Goal: Transaction & Acquisition: Purchase product/service

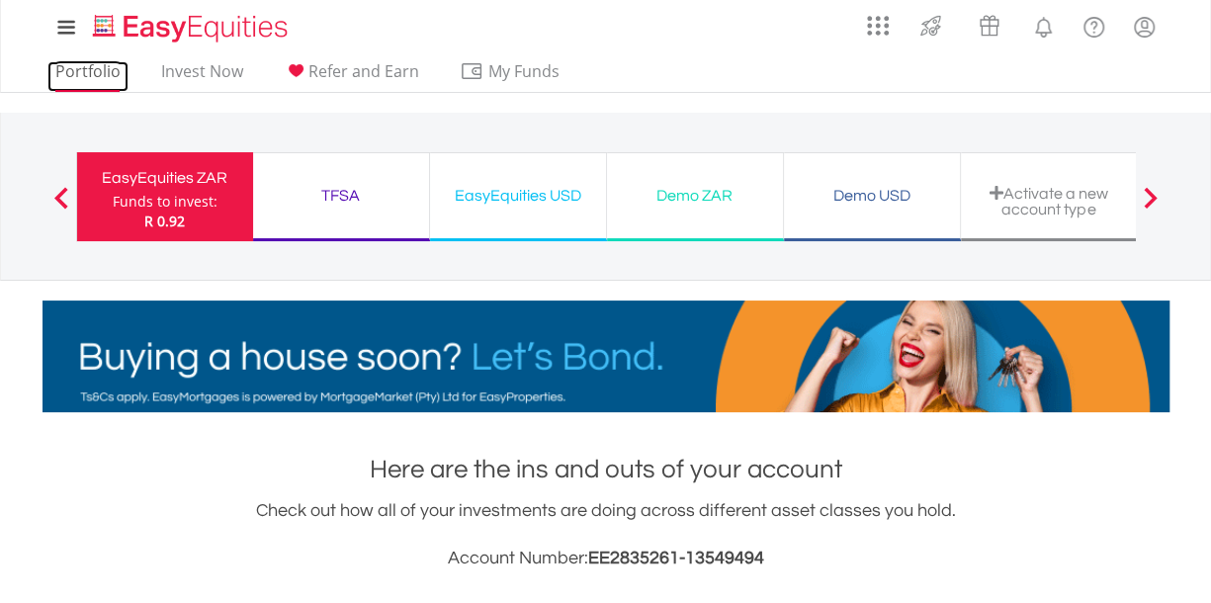
click at [103, 72] on link "Portfolio" at bounding box center [87, 76] width 81 height 31
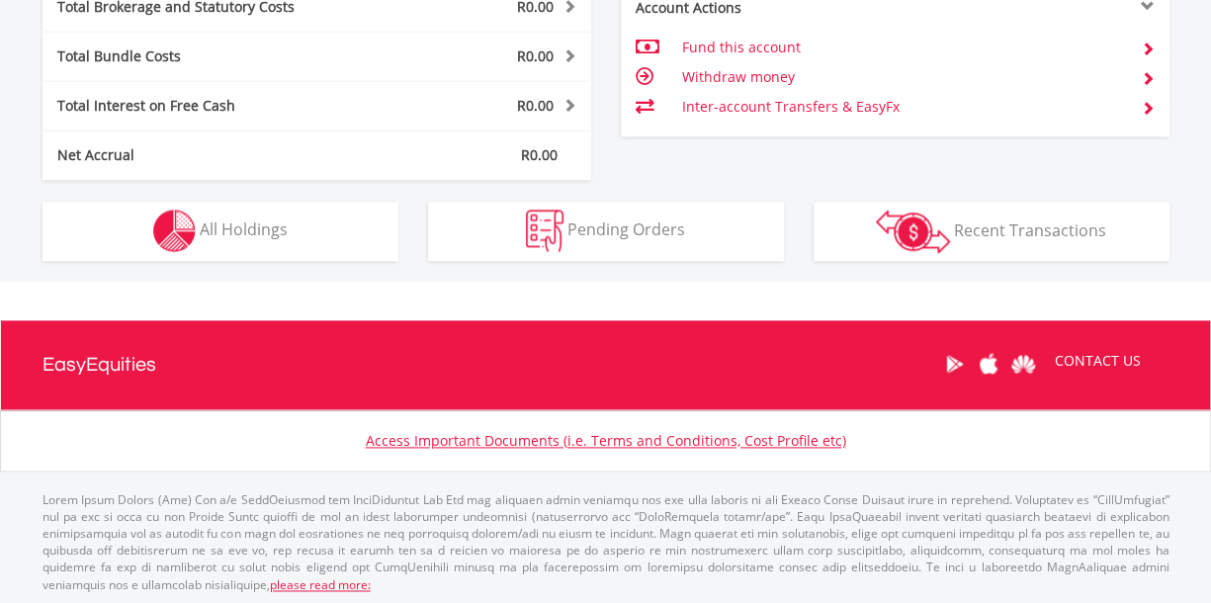
scroll to position [190, 376]
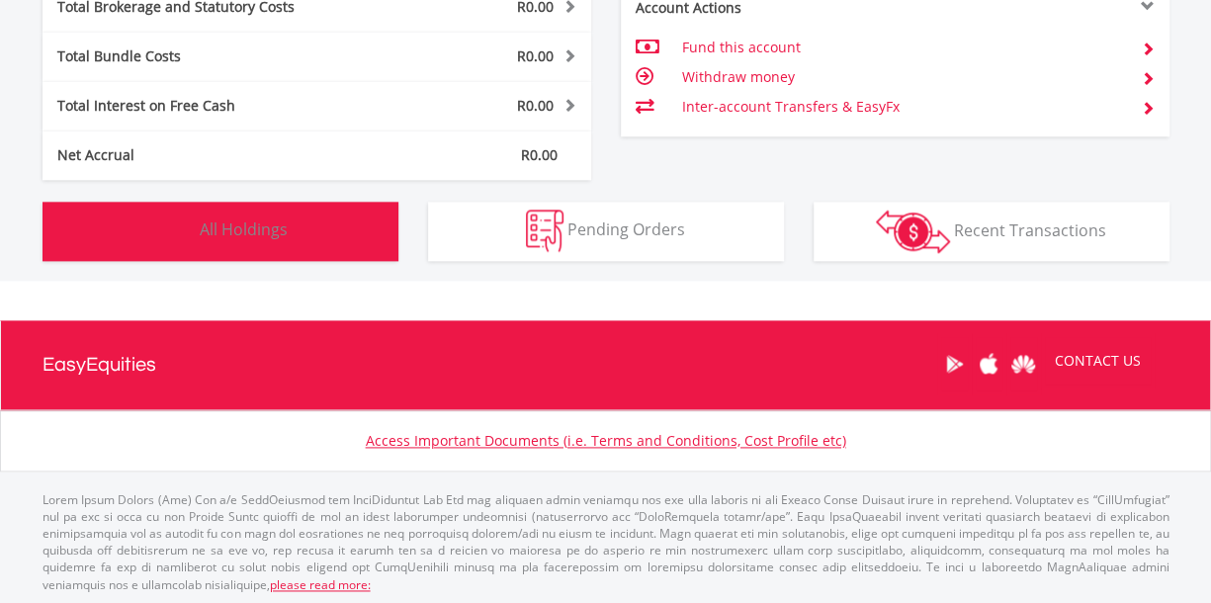
click at [350, 248] on button "Holdings All Holdings" at bounding box center [221, 231] width 356 height 59
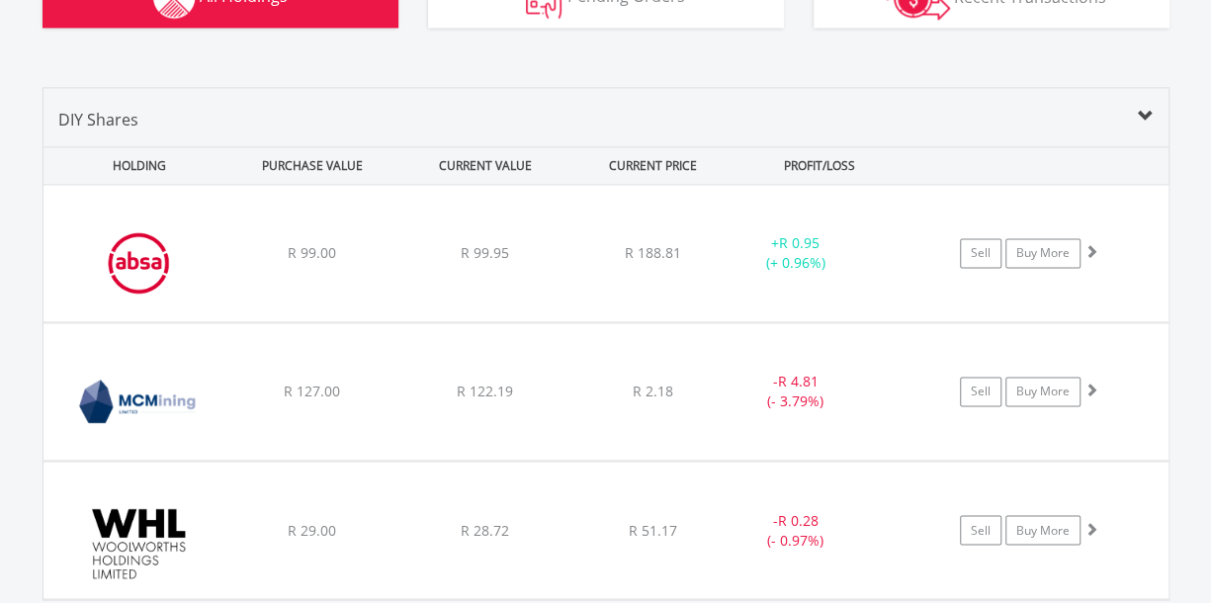
scroll to position [1298, 0]
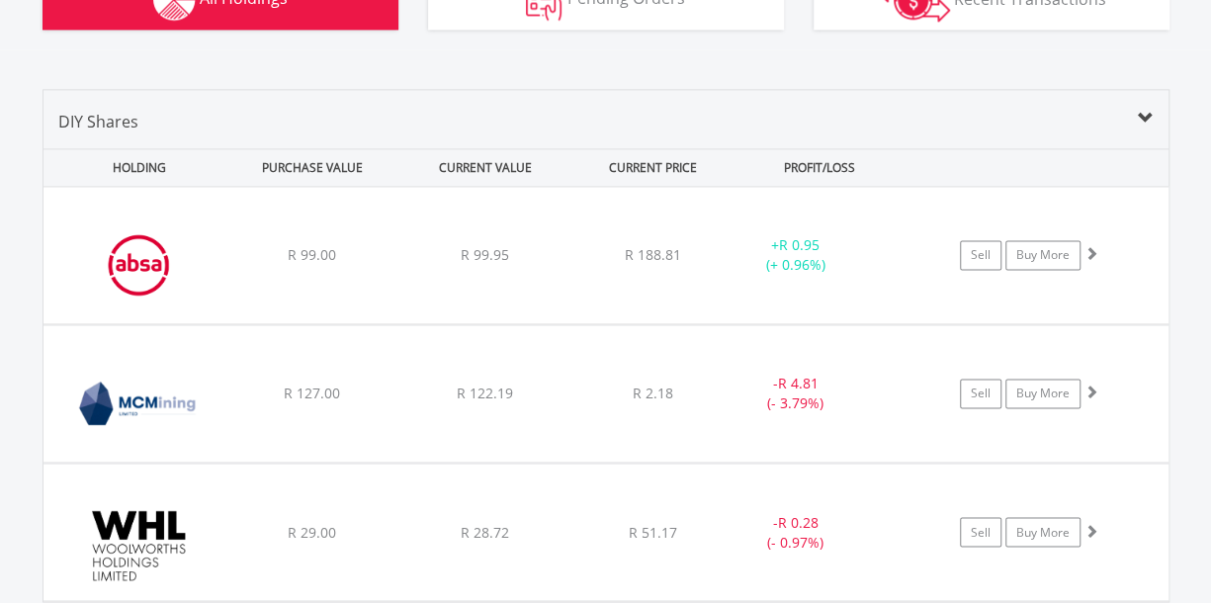
click at [137, 110] on div "DIY Shares" at bounding box center [606, 129] width 1125 height 39
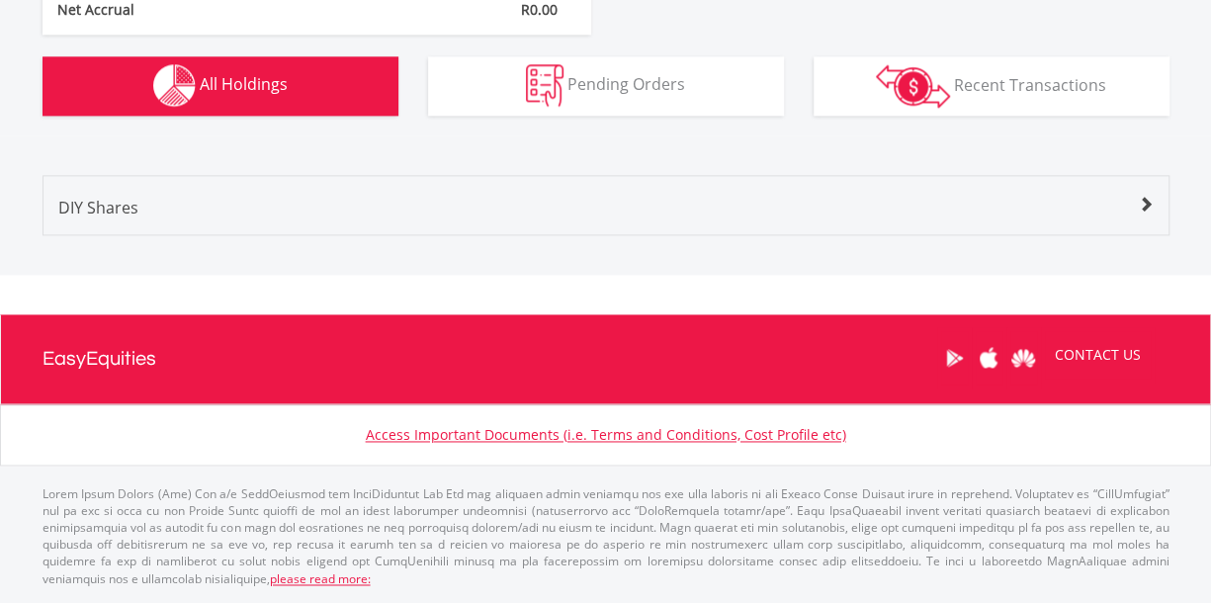
scroll to position [1206, 0]
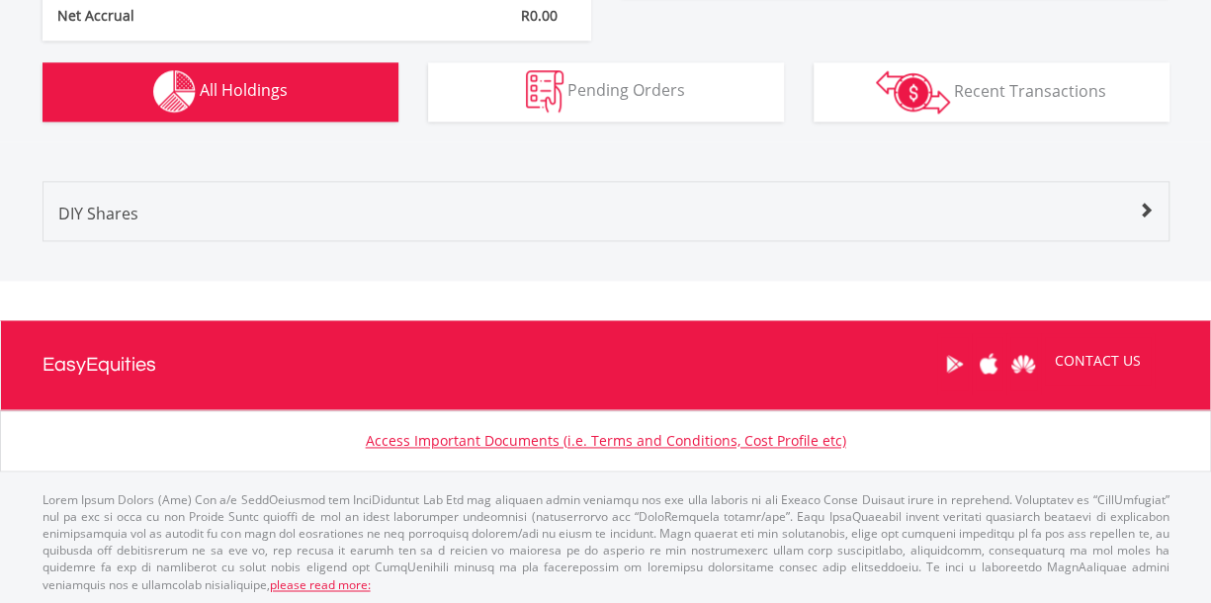
click at [217, 227] on div "DIY Shares" at bounding box center [606, 221] width 1125 height 39
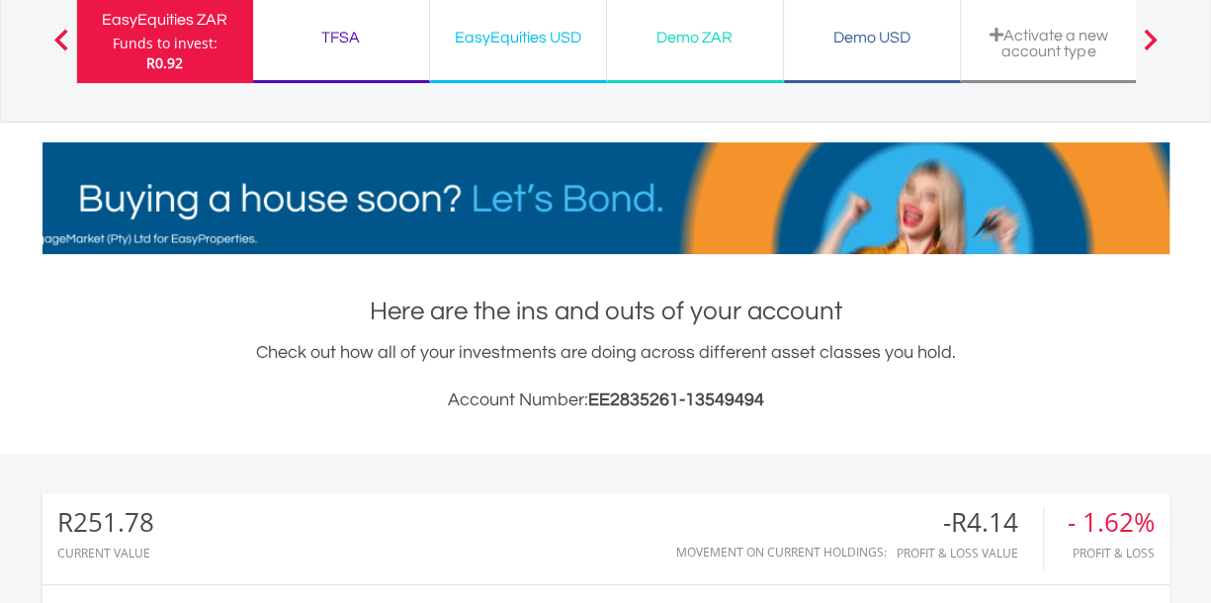
scroll to position [0, 0]
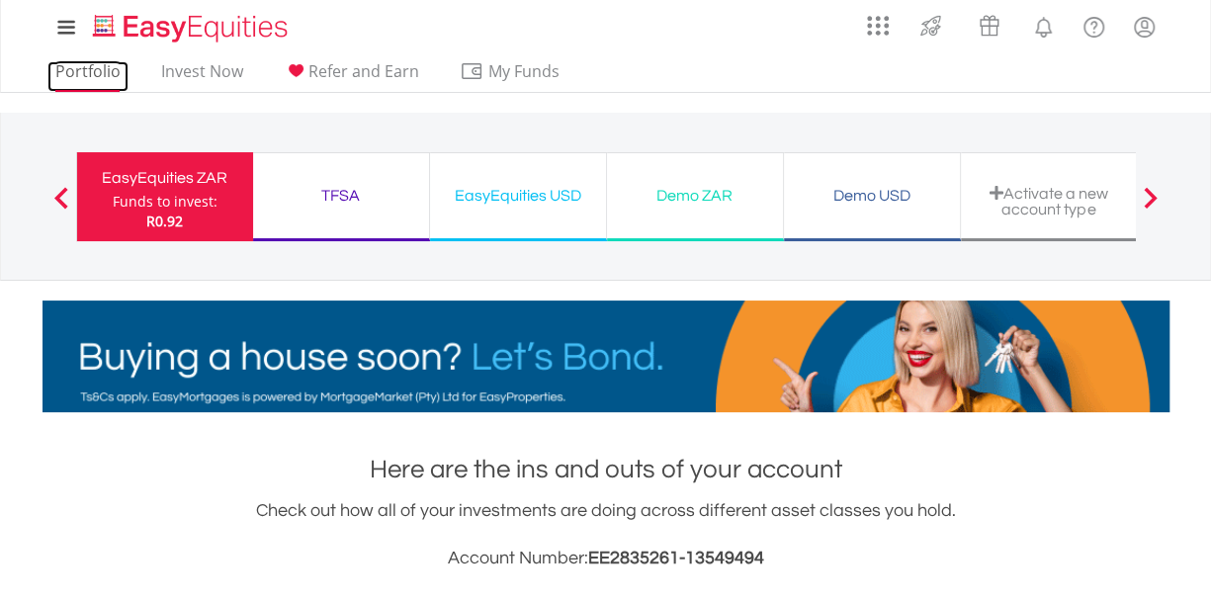
click at [68, 79] on link "Portfolio" at bounding box center [87, 76] width 81 height 31
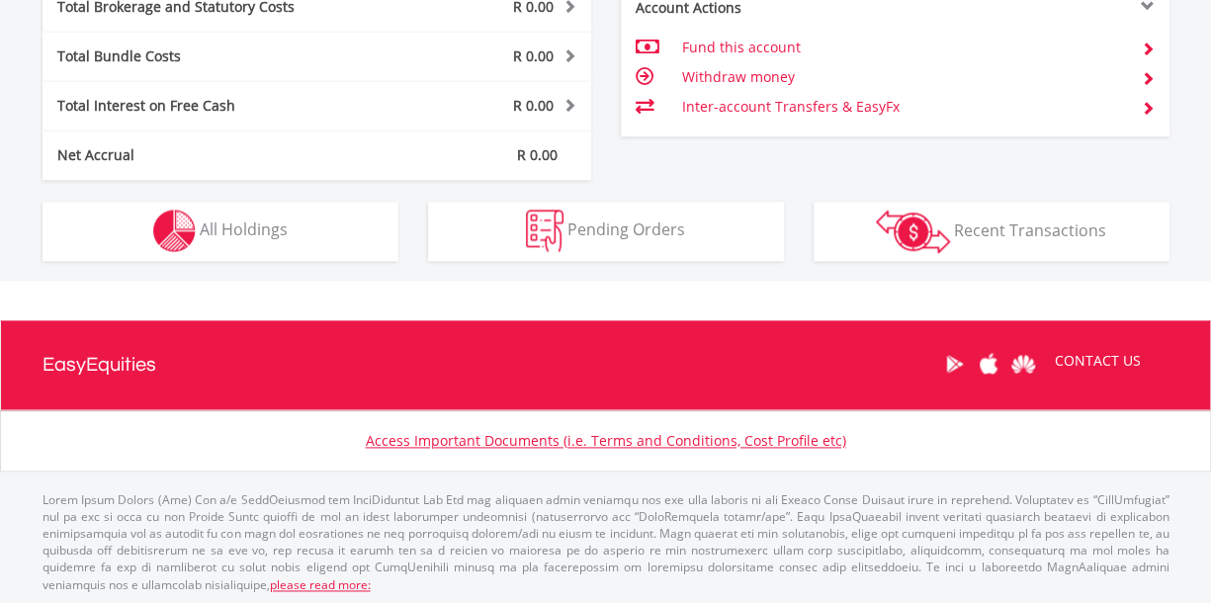
scroll to position [190, 376]
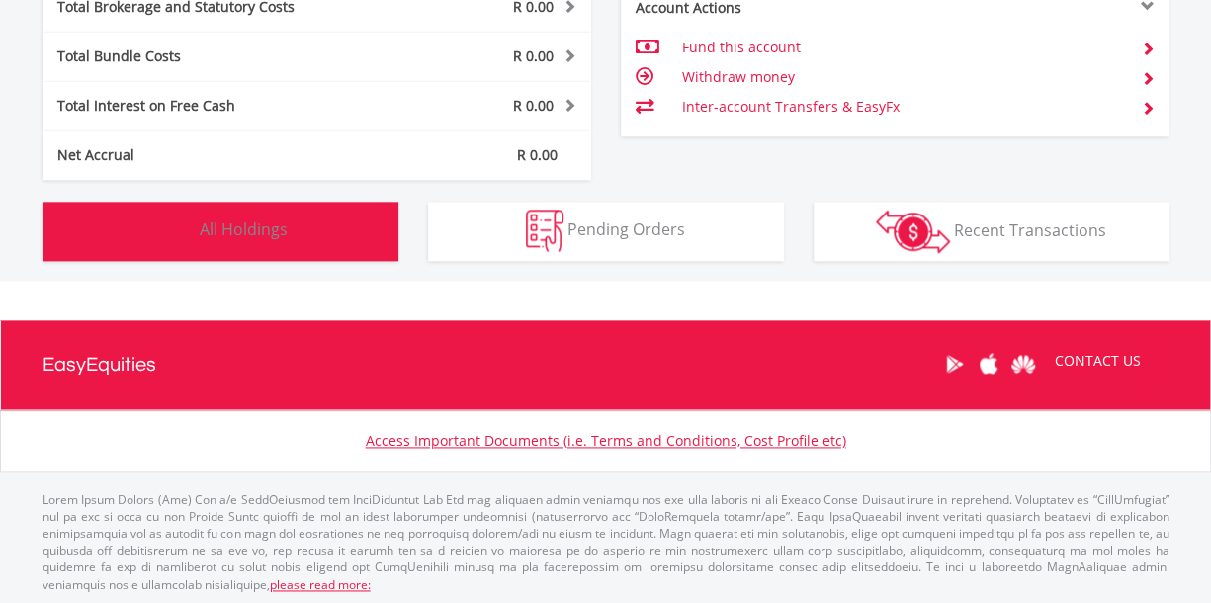
click at [313, 237] on button "Holdings All Holdings" at bounding box center [221, 231] width 356 height 59
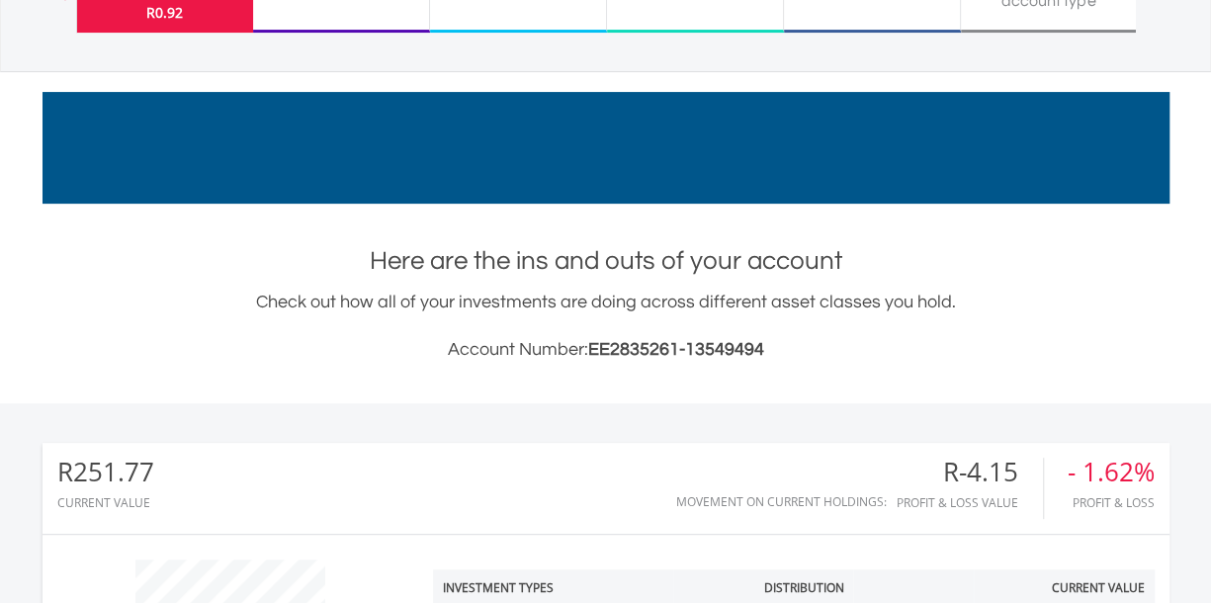
scroll to position [0, 0]
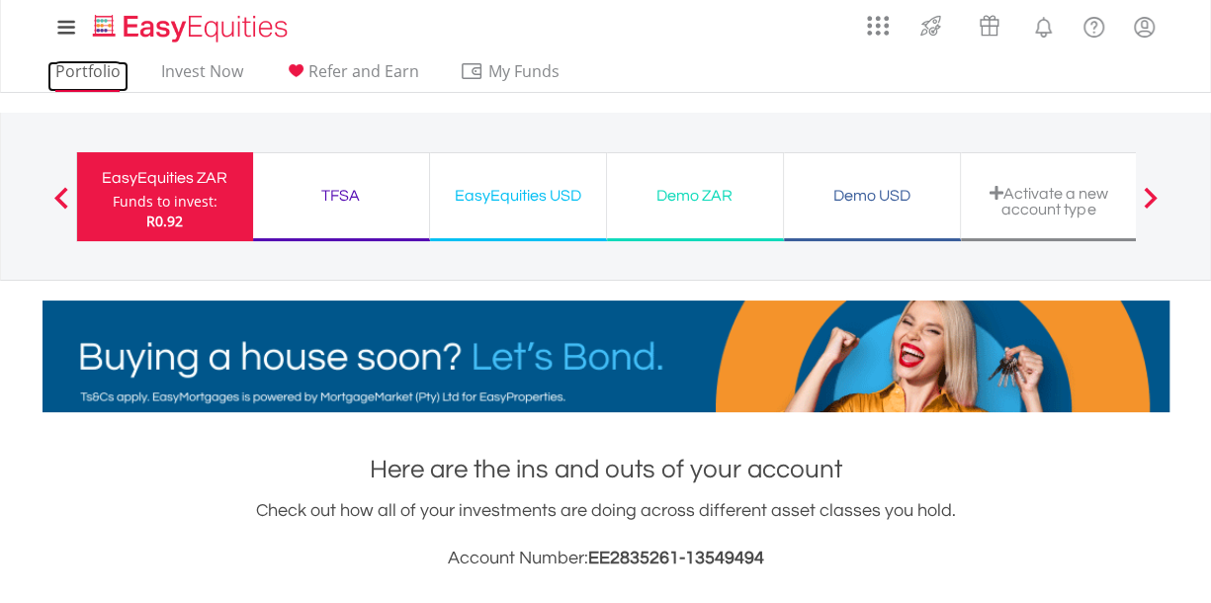
click at [62, 76] on link "Portfolio" at bounding box center [87, 76] width 81 height 31
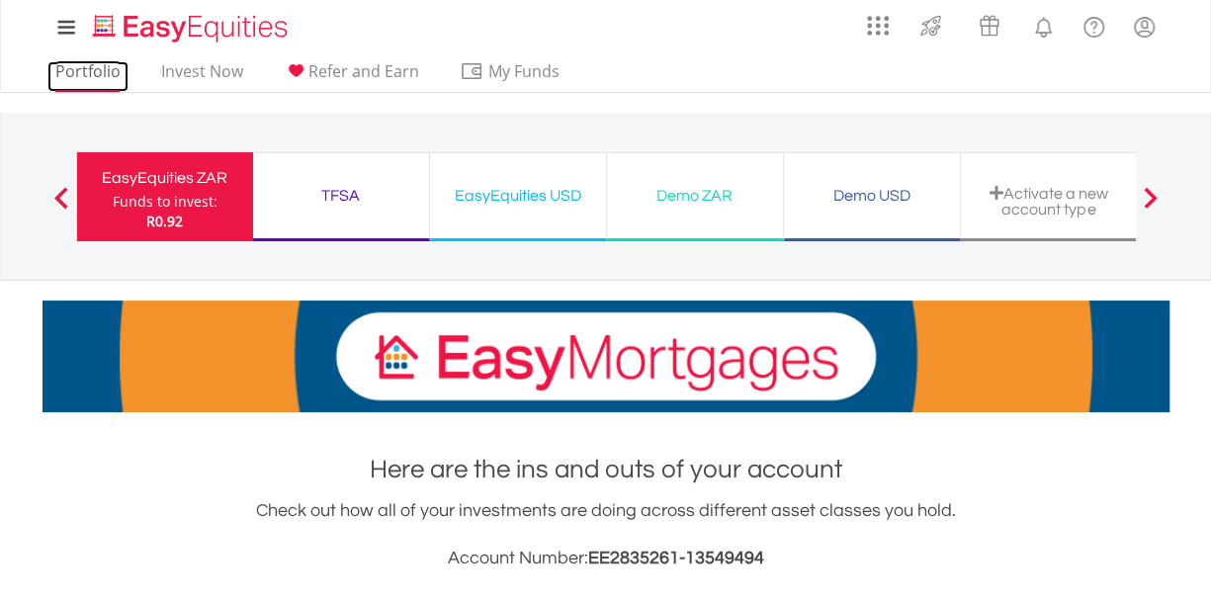
click at [110, 68] on link "Portfolio" at bounding box center [87, 76] width 81 height 31
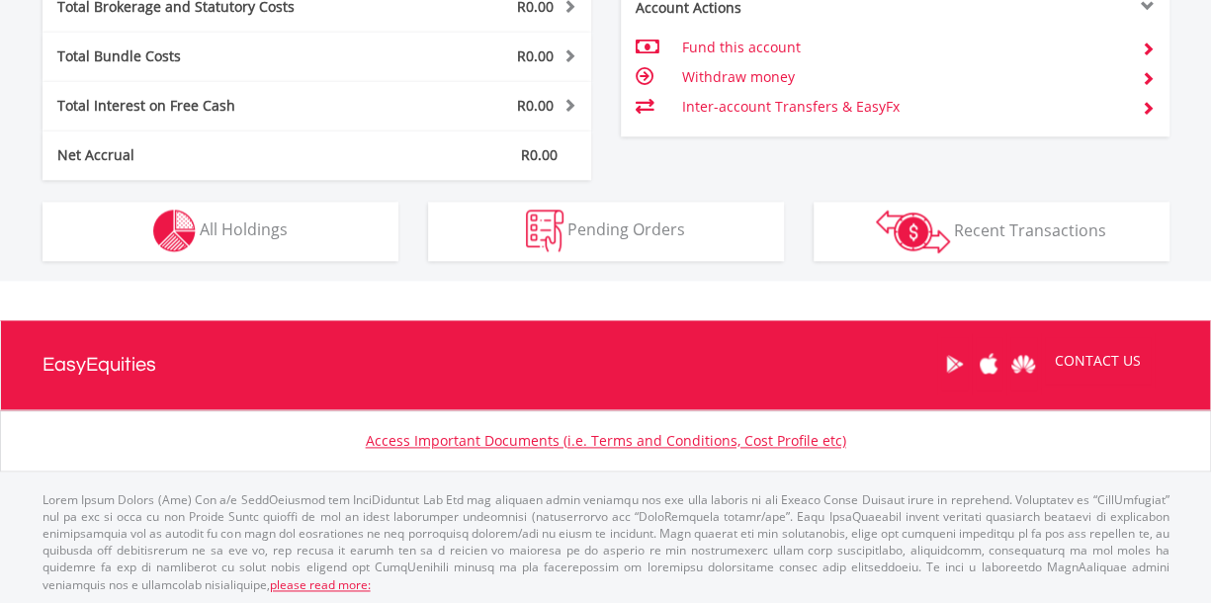
scroll to position [190, 376]
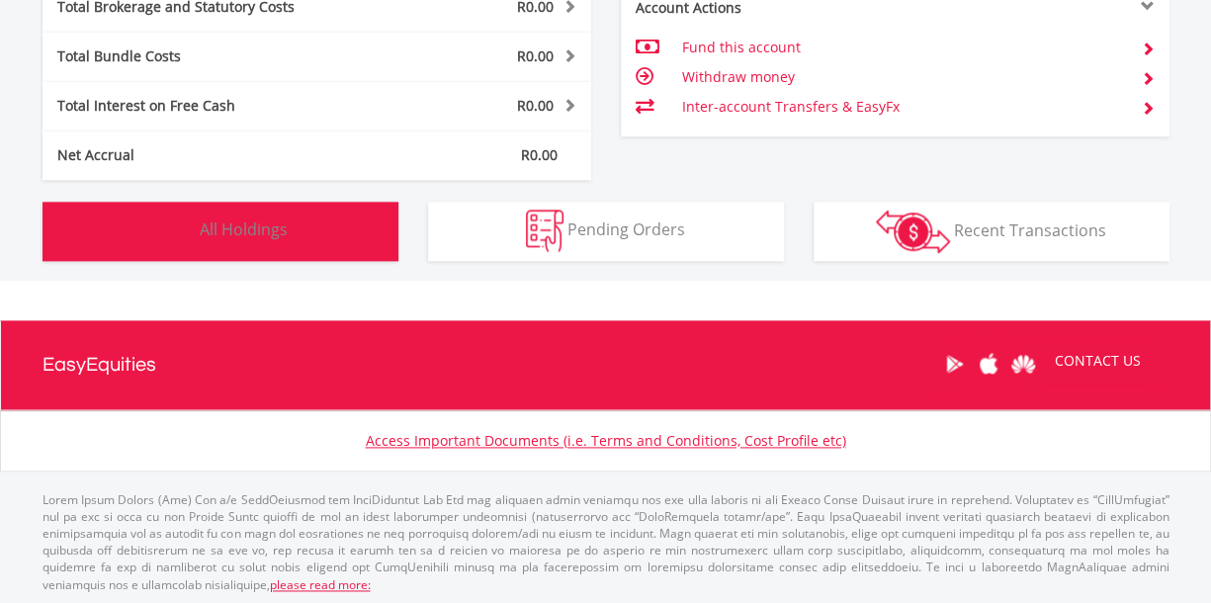
click at [295, 235] on button "Holdings All Holdings" at bounding box center [221, 231] width 356 height 59
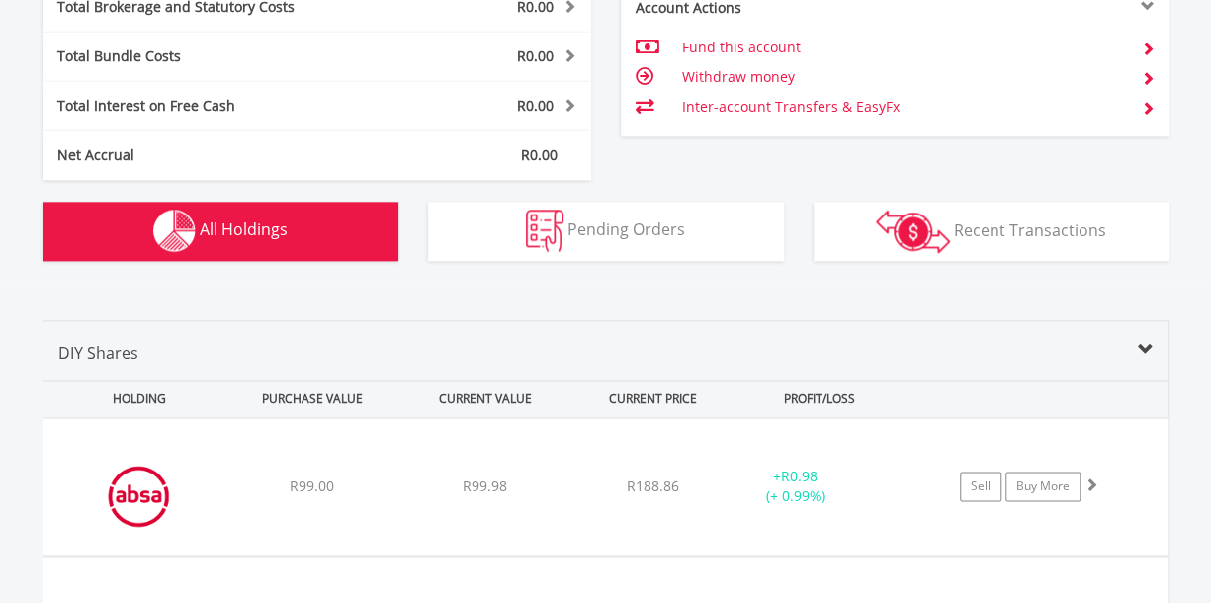
scroll to position [1385, 0]
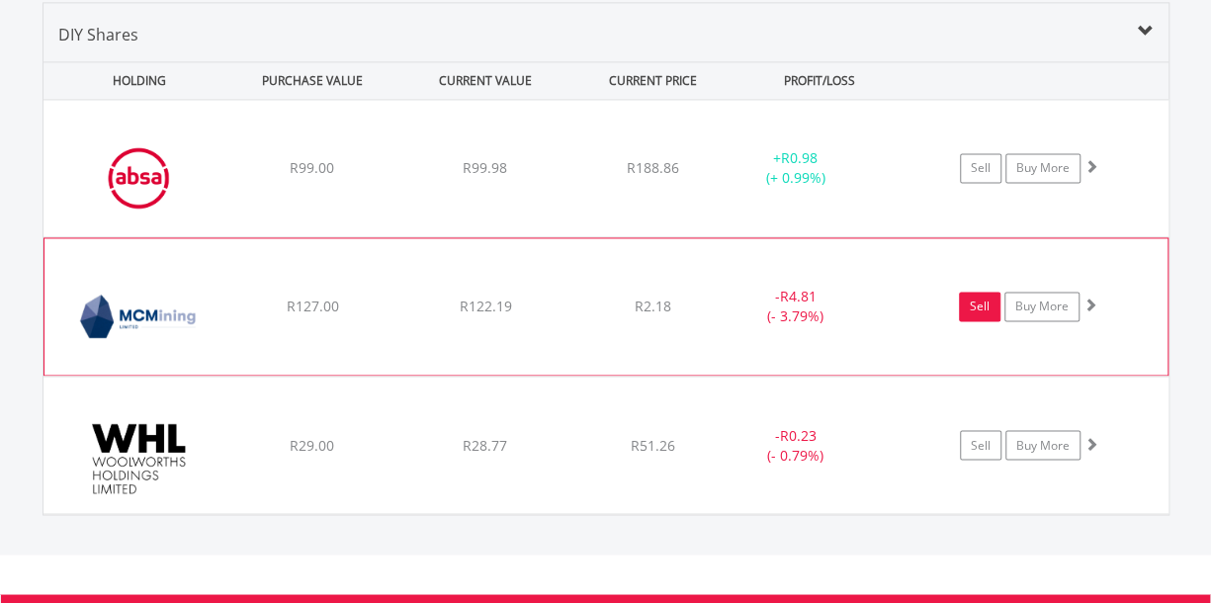
click at [968, 307] on link "Sell" at bounding box center [980, 307] width 42 height 30
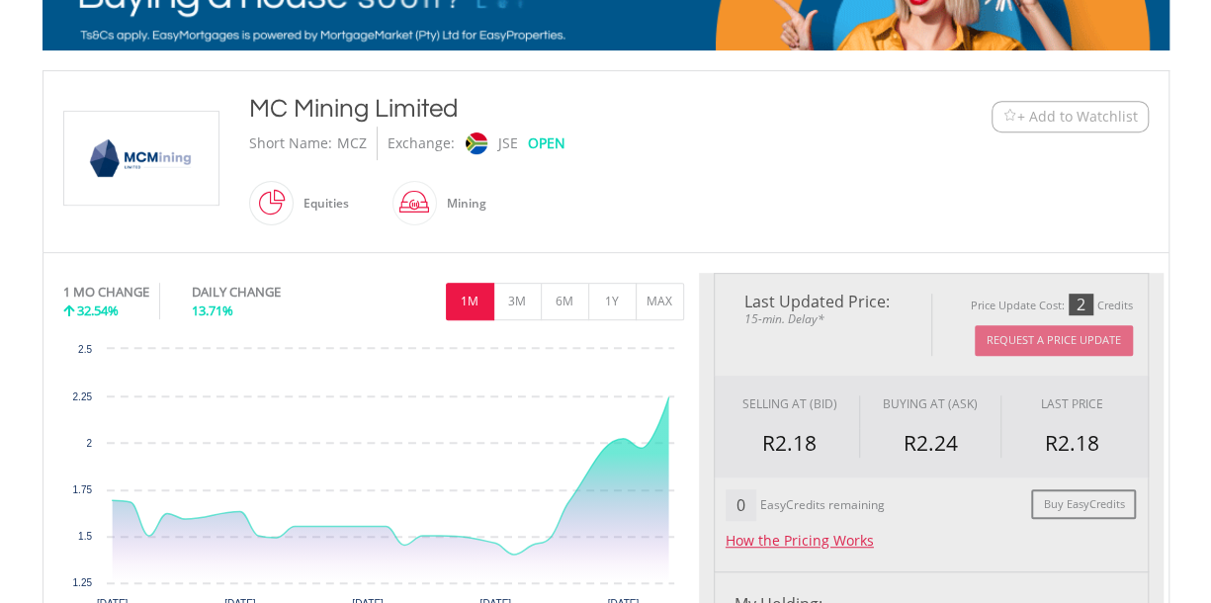
type input "******"
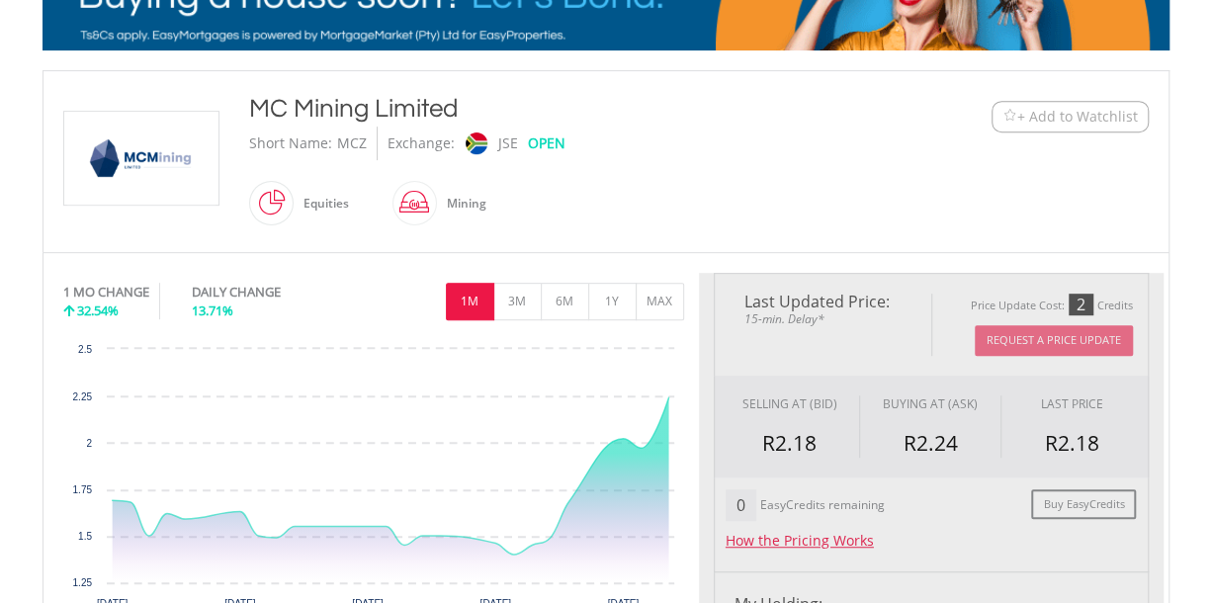
type input "******"
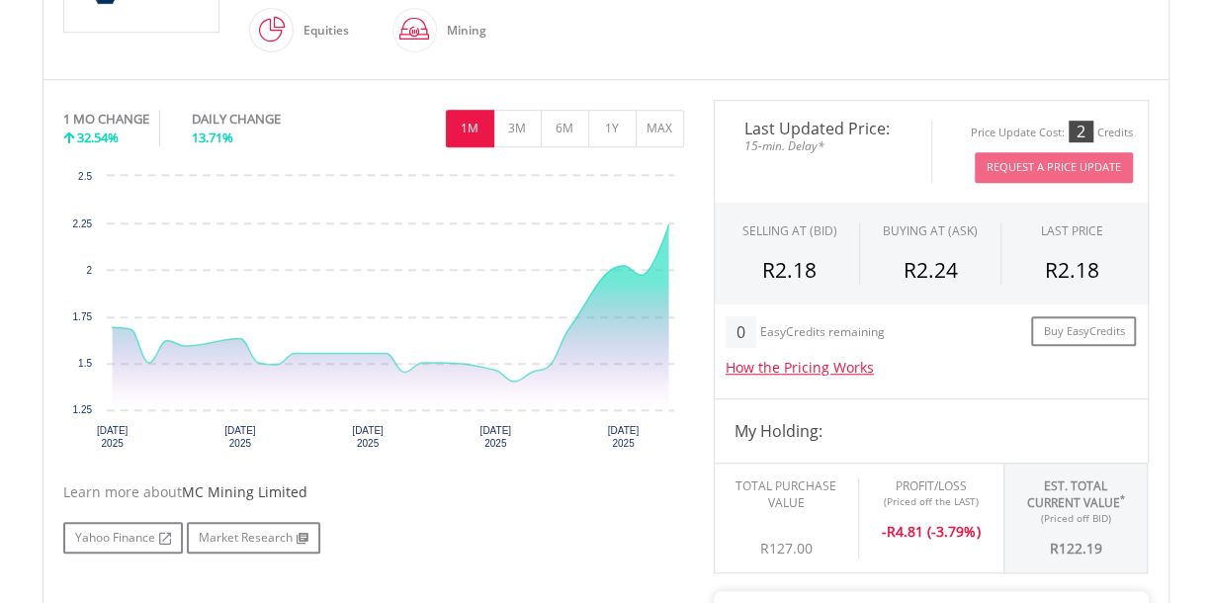
scroll to position [534, 0]
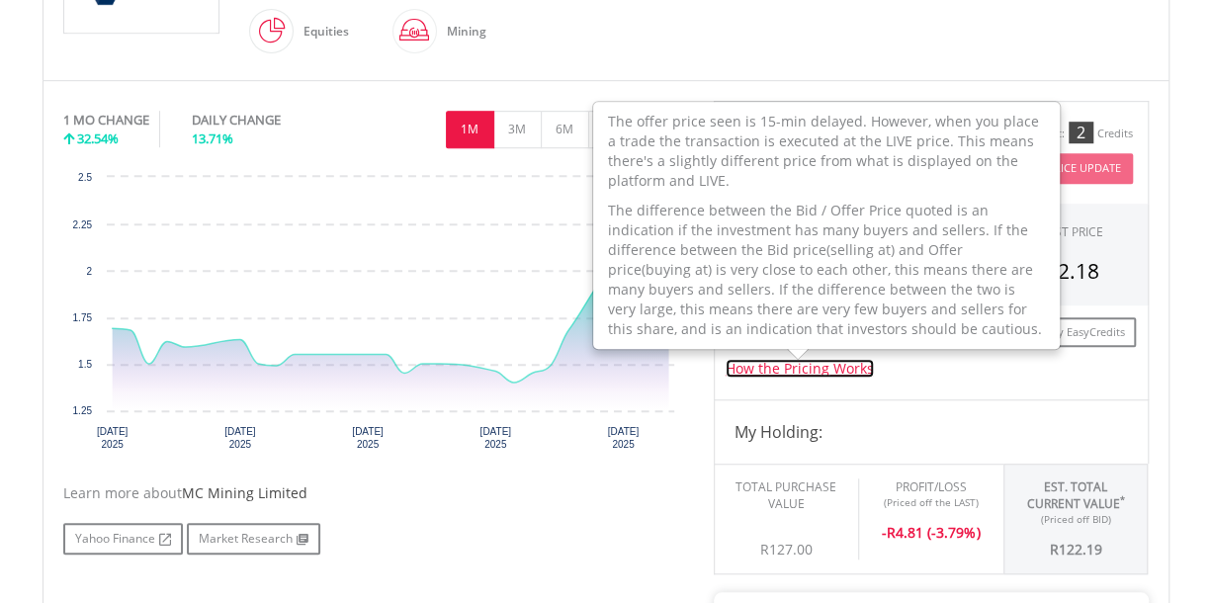
click at [850, 367] on link "How the Pricing Works" at bounding box center [800, 368] width 148 height 19
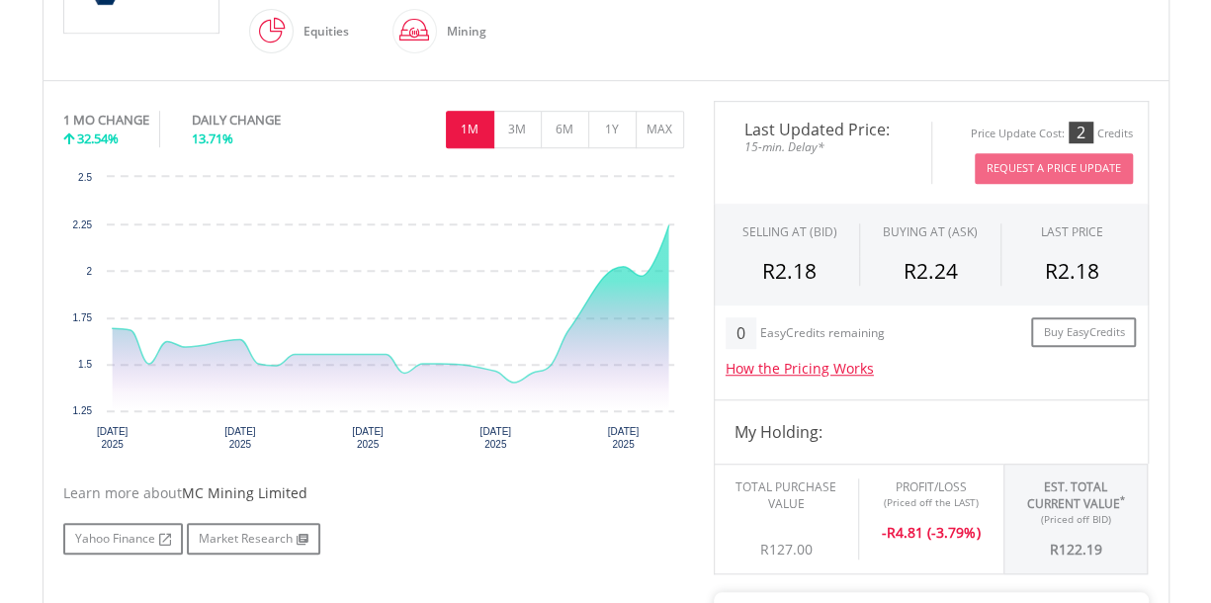
click at [954, 383] on div "How the Pricing Works The offer price seen is 15-min delayed. However, when you…" at bounding box center [931, 369] width 411 height 40
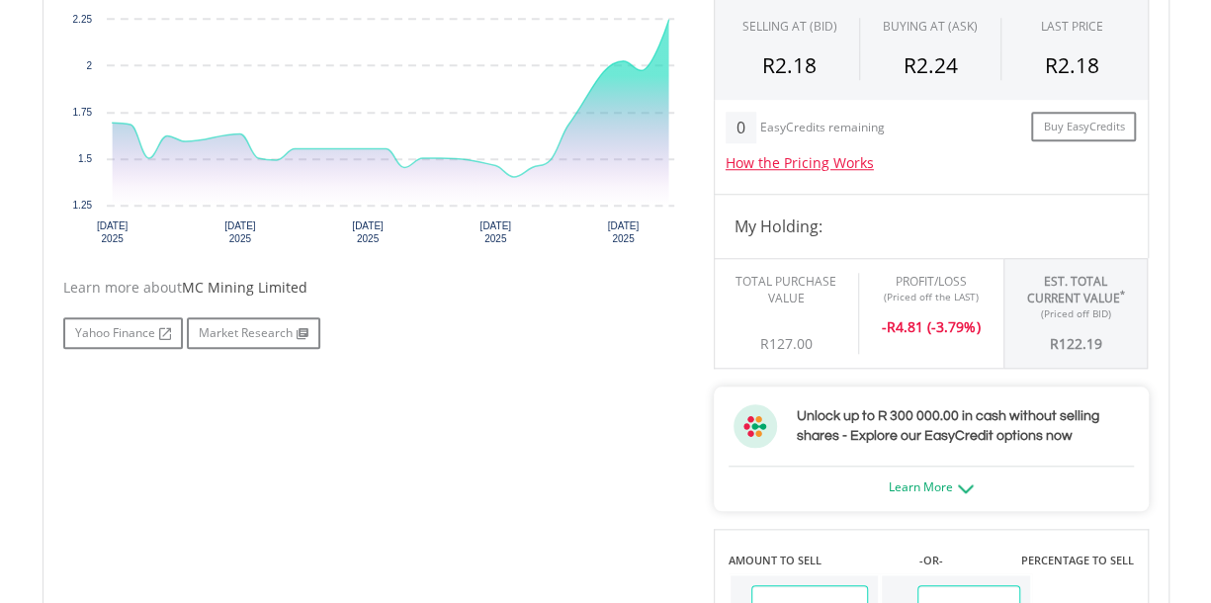
scroll to position [732, 0]
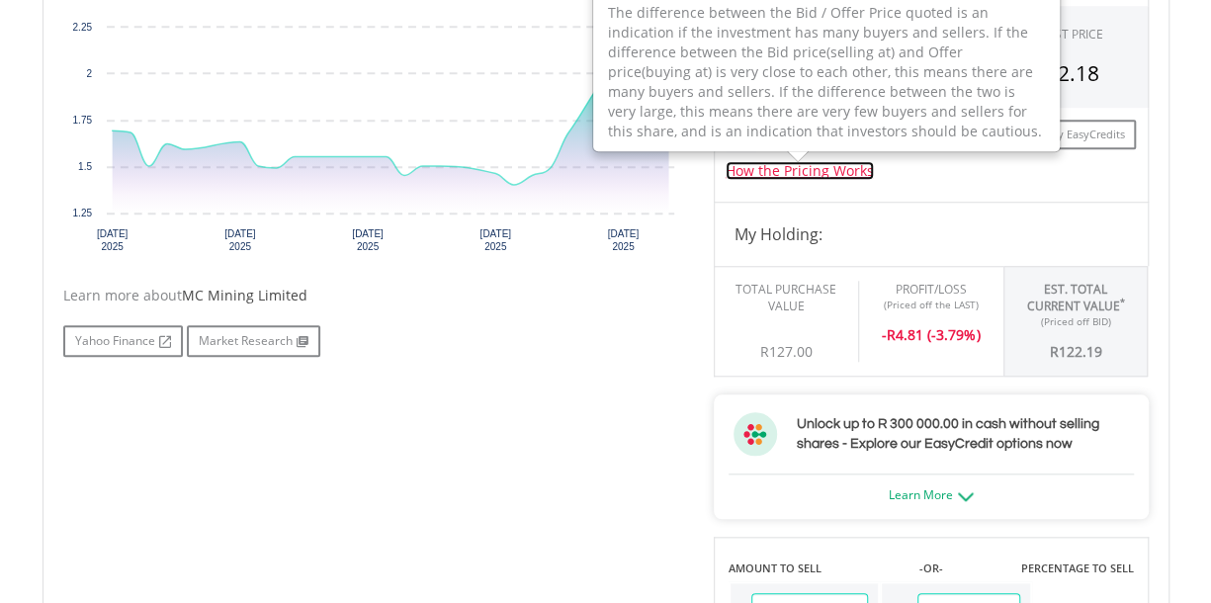
click at [837, 169] on link "How the Pricing Works" at bounding box center [800, 170] width 148 height 19
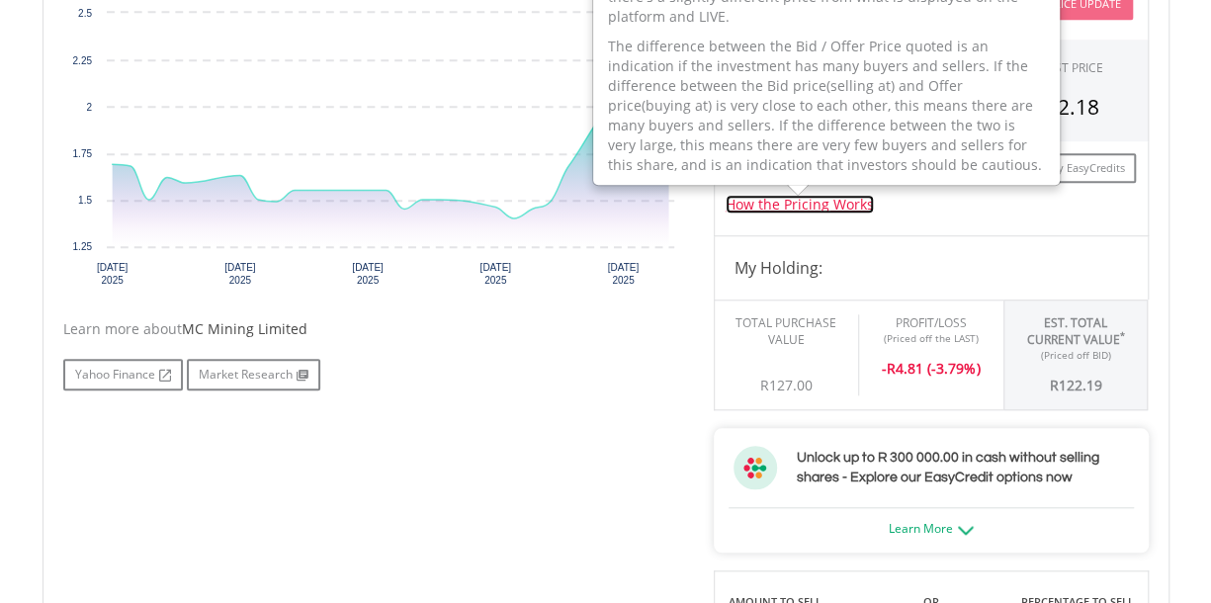
scroll to position [697, 0]
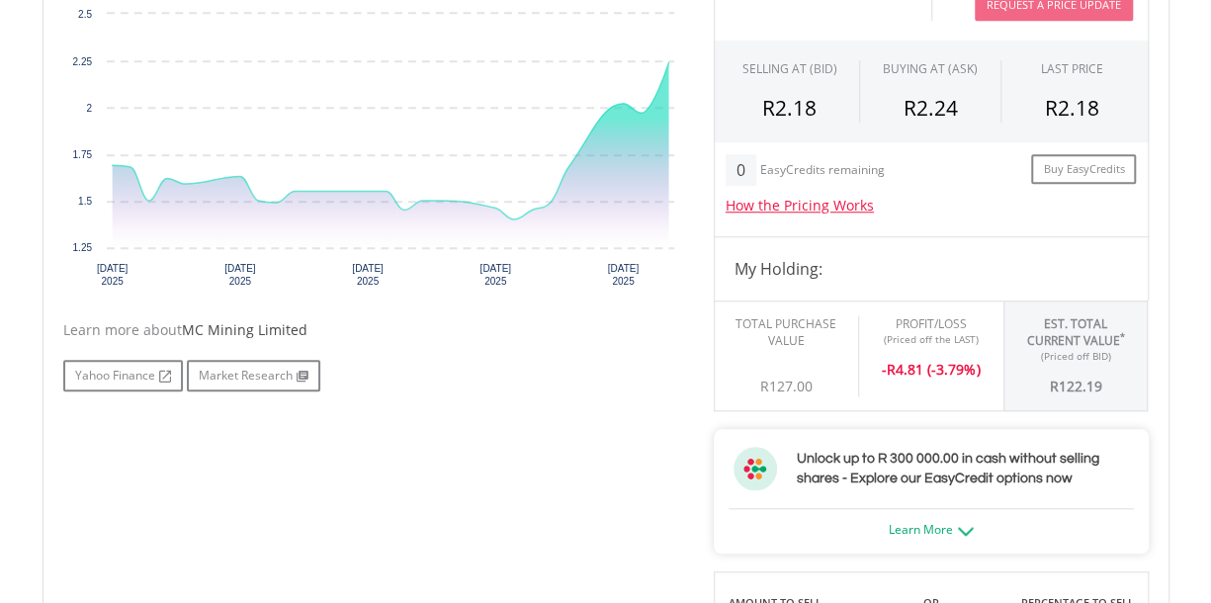
click at [980, 222] on div "0 EasyCredits remaining Buy EasyCredits How the Pricing Works The offer price s…" at bounding box center [931, 189] width 435 height 94
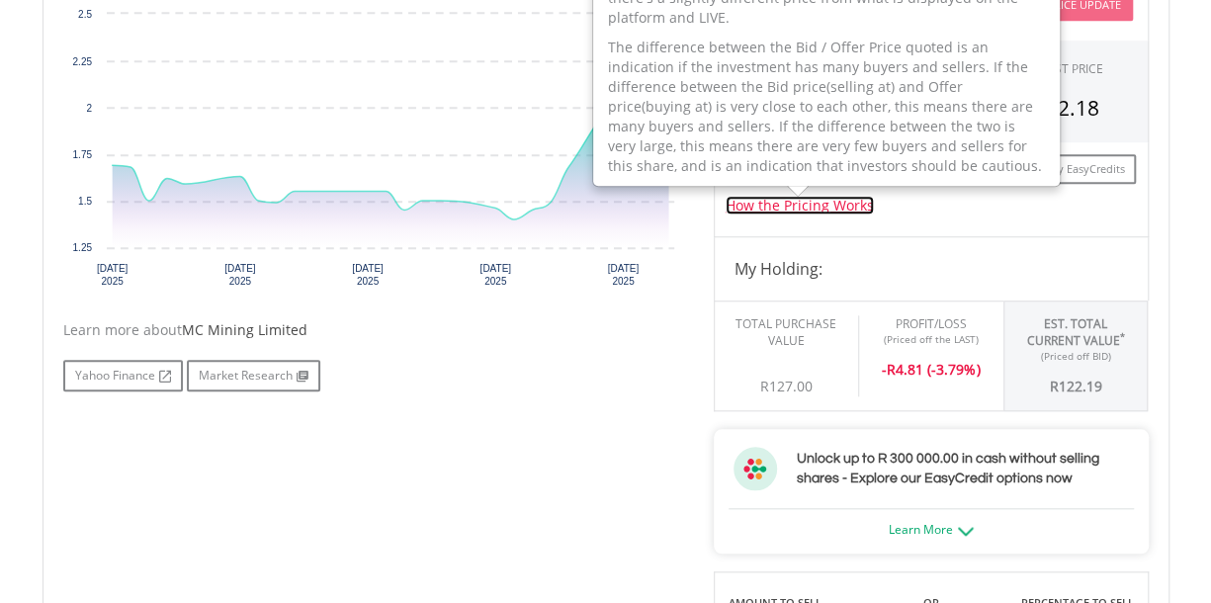
click at [853, 198] on link "How the Pricing Works" at bounding box center [800, 205] width 148 height 19
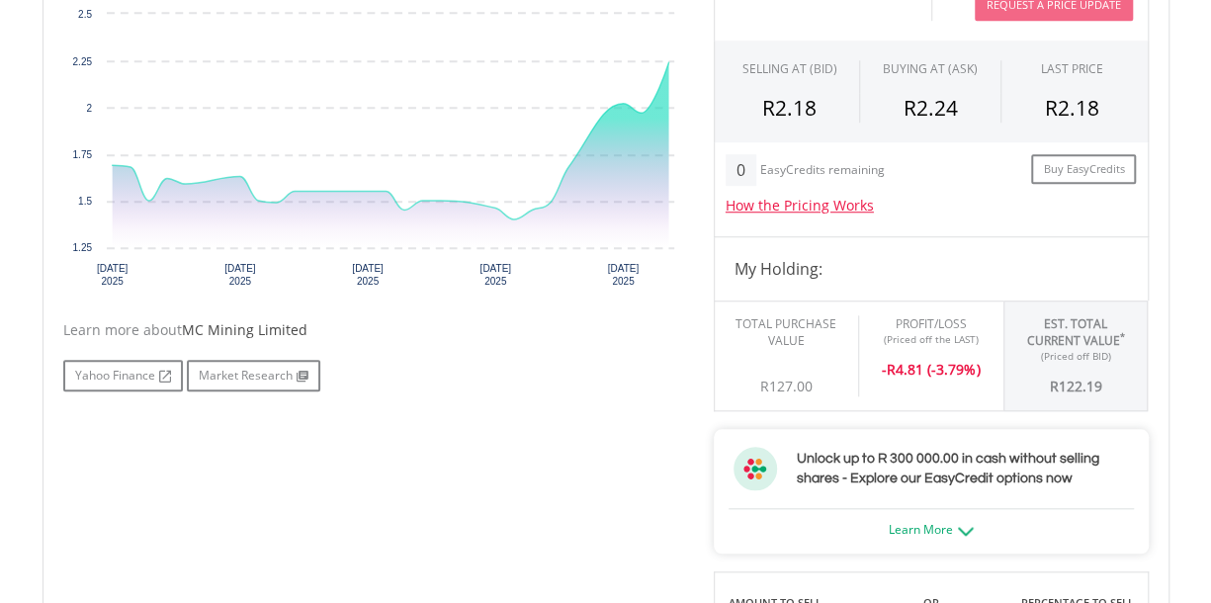
click at [883, 198] on h5 "How the Pricing Works" at bounding box center [931, 206] width 411 height 20
click at [831, 202] on link "How the Pricing Works" at bounding box center [800, 205] width 148 height 19
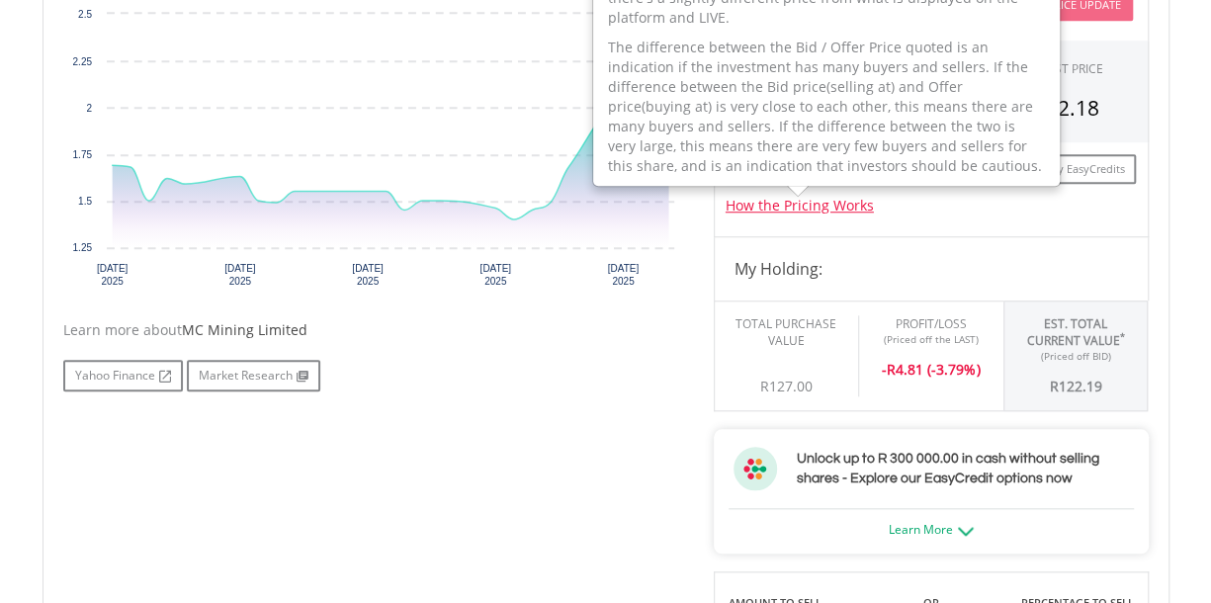
click at [545, 403] on div "No chart available. 1 MO CHANGE 32.54% DAILY CHANGE 13.71% 1M 3M 6M 1Y MAX Char…" at bounding box center [605, 545] width 1115 height 1214
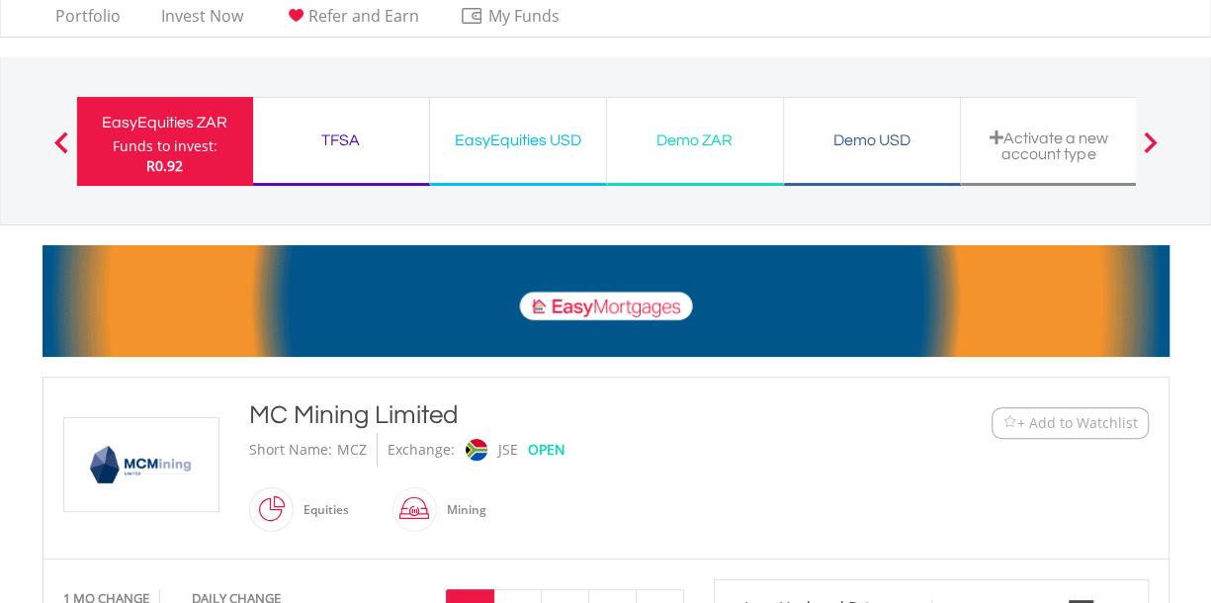
scroll to position [0, 0]
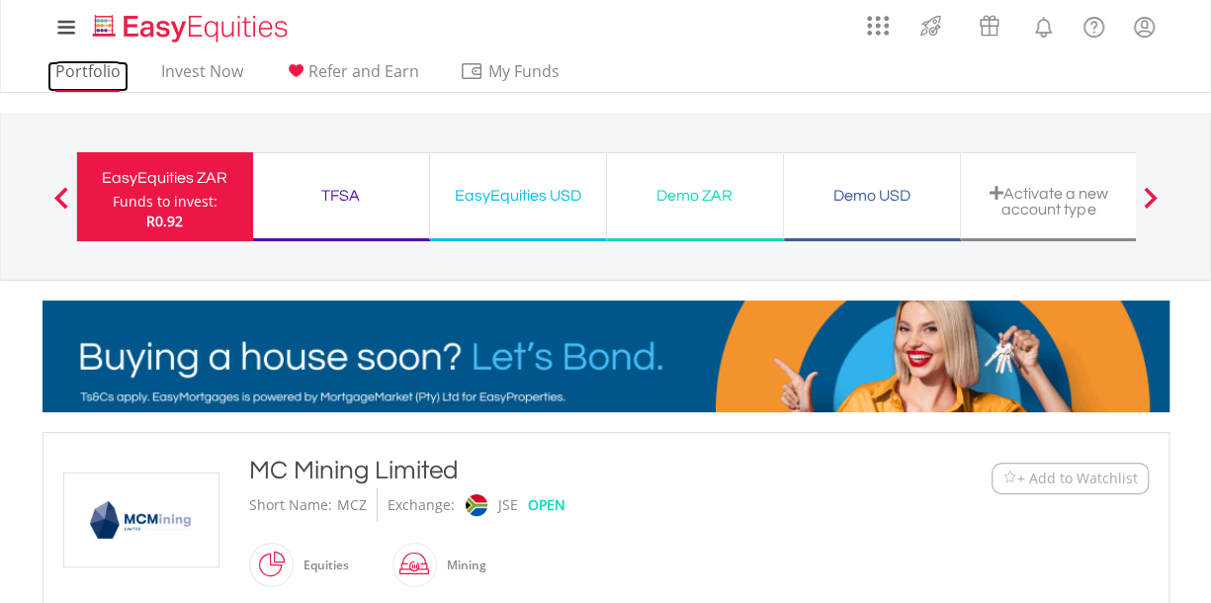
click at [84, 80] on link "Portfolio" at bounding box center [87, 76] width 81 height 31
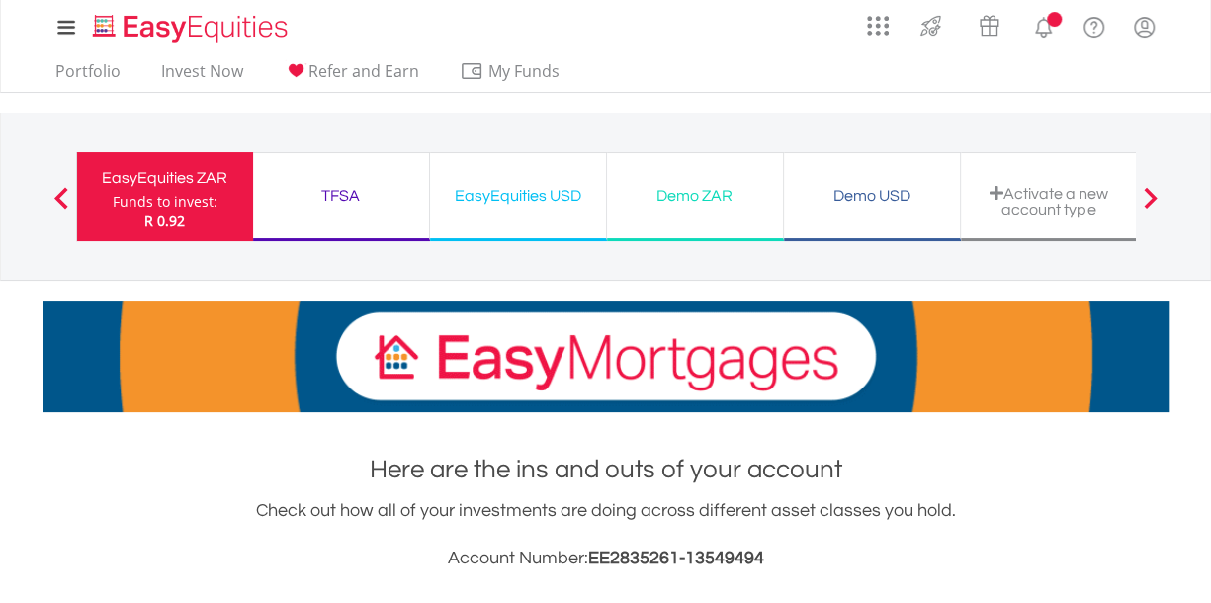
scroll to position [799, 0]
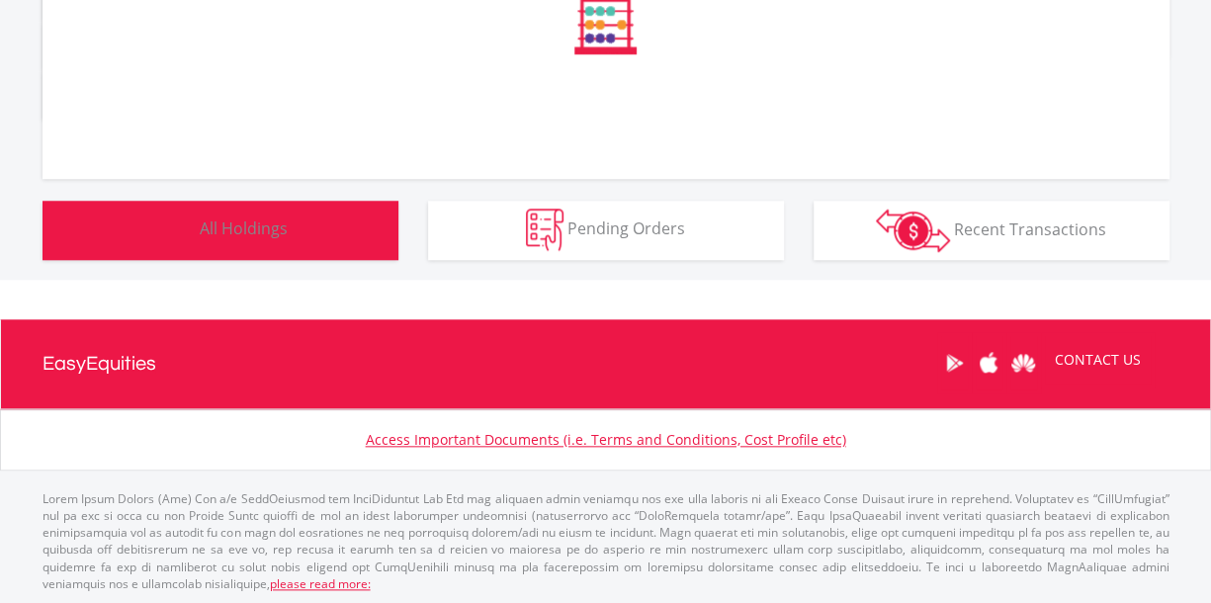
click at [222, 216] on button "Holdings All Holdings" at bounding box center [221, 230] width 356 height 59
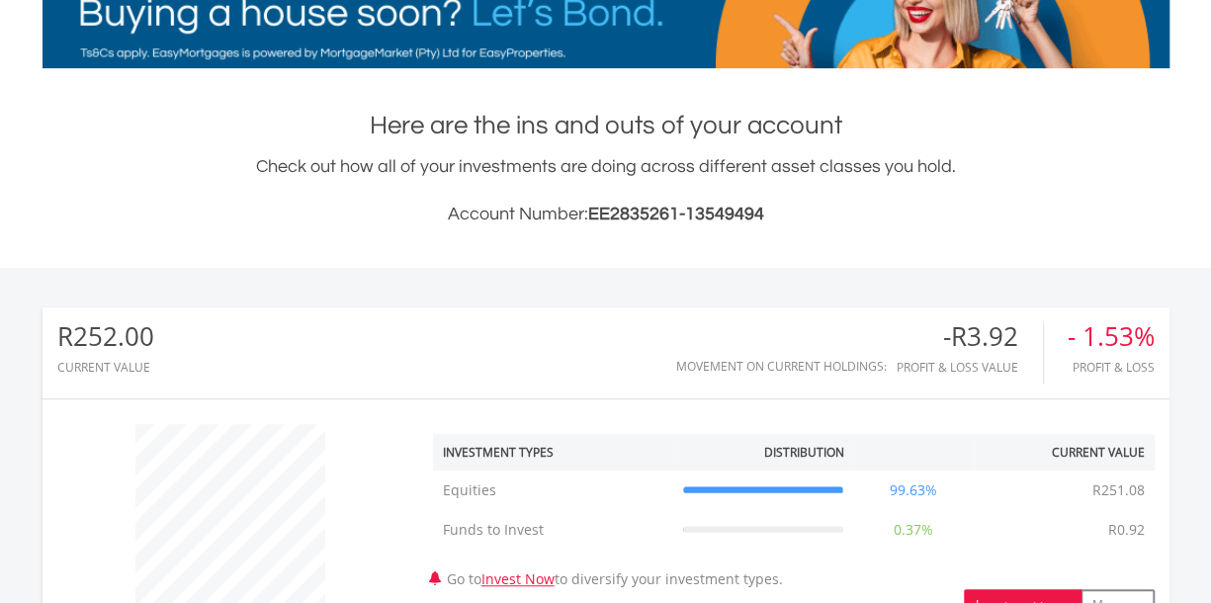
scroll to position [0, 0]
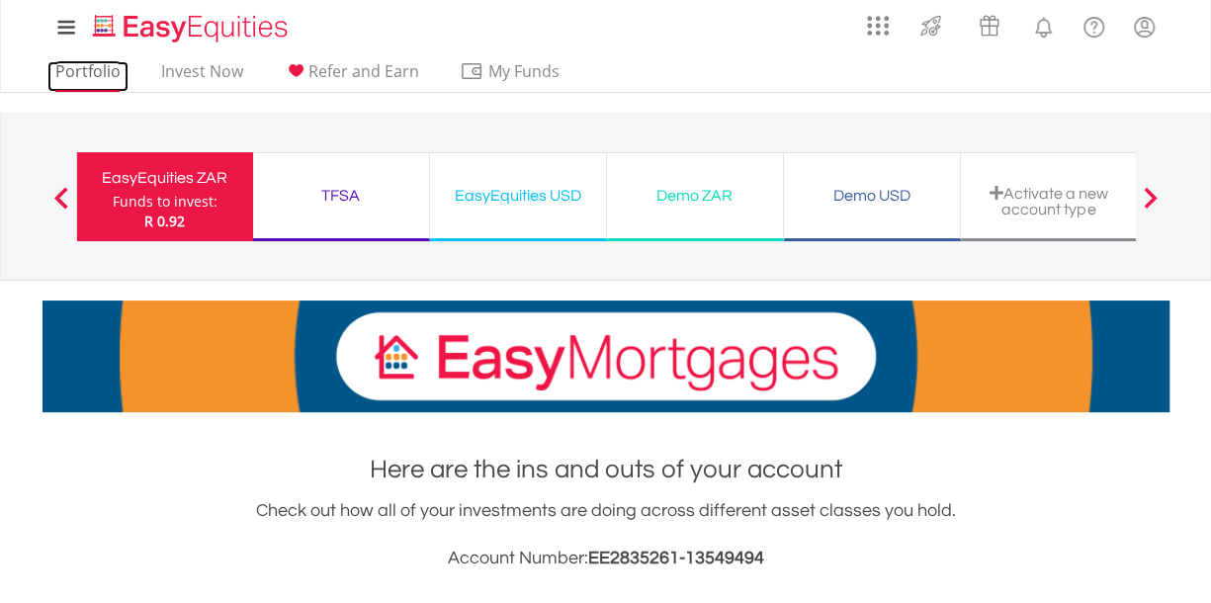
click at [70, 79] on link "Portfolio" at bounding box center [87, 76] width 81 height 31
